Goal: Task Accomplishment & Management: Manage account settings

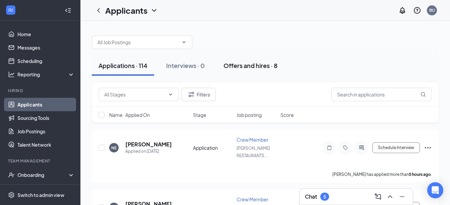
click at [263, 66] on div "Offers and hires · 8" at bounding box center [250, 65] width 54 height 8
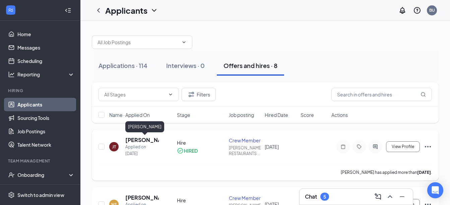
click at [141, 139] on h5 "[PERSON_NAME]" at bounding box center [141, 139] width 33 height 7
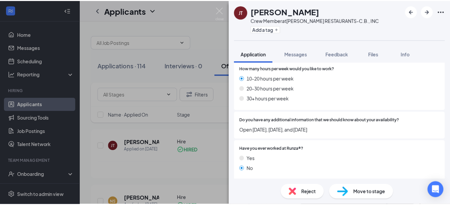
scroll to position [358, 0]
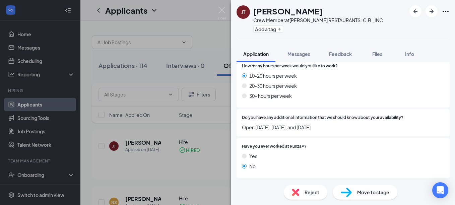
click at [41, 175] on div "[PERSON_NAME] [PERSON_NAME] Crew Member at [PERSON_NAME] RESTAURANTS-C.B., INC …" at bounding box center [227, 102] width 455 height 205
click at [200, 17] on div "[PERSON_NAME] [PERSON_NAME] Crew Member at [PERSON_NAME] RESTAURANTS-C.B., INC …" at bounding box center [227, 102] width 455 height 205
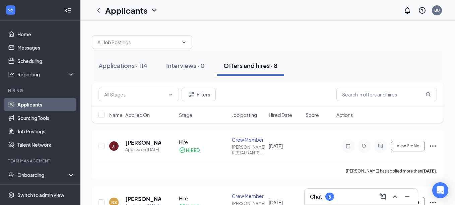
click at [221, 9] on div "Applicants BU" at bounding box center [267, 10] width 374 height 21
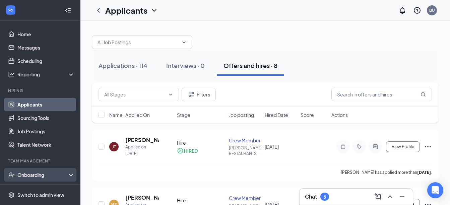
click at [27, 171] on div "Onboarding" at bounding box center [43, 174] width 52 height 7
click at [33, 174] on div "Onboarding" at bounding box center [43, 174] width 52 height 7
click at [70, 176] on icon at bounding box center [72, 176] width 5 height 0
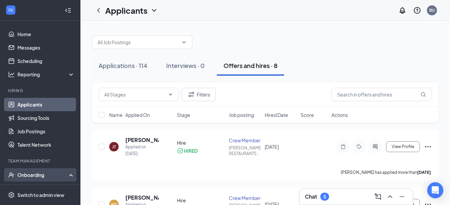
click at [67, 174] on div "Onboarding" at bounding box center [40, 174] width 80 height 13
click at [43, 175] on div "Onboarding" at bounding box center [43, 174] width 52 height 7
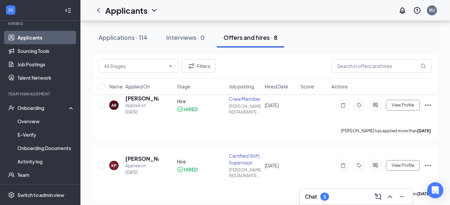
scroll to position [116, 0]
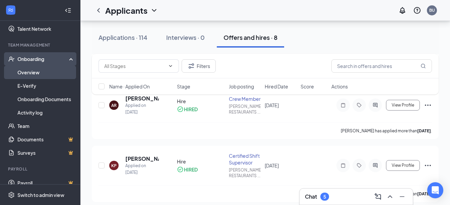
click at [39, 72] on link "Overview" at bounding box center [45, 72] width 57 height 13
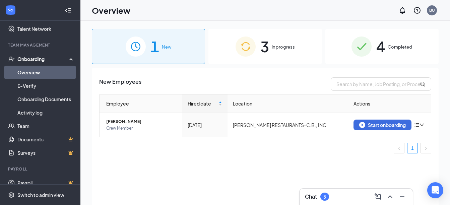
click at [275, 51] on div "3 In progress" at bounding box center [264, 46] width 113 height 35
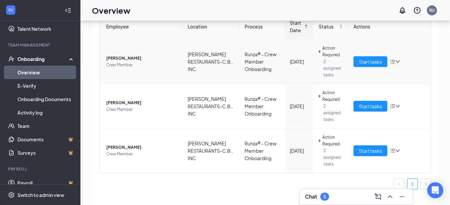
scroll to position [72, 0]
